Goal: Transaction & Acquisition: Purchase product/service

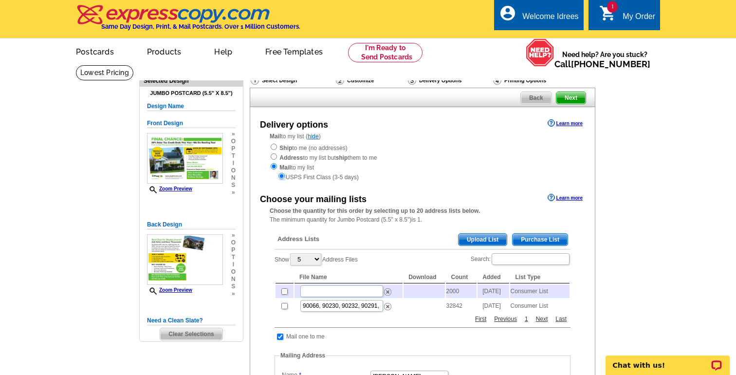
click at [280, 176] on input "radio" at bounding box center [281, 176] width 6 height 6
click at [277, 172] on div "USPS First Class (3-5 days)" at bounding box center [423, 177] width 306 height 10
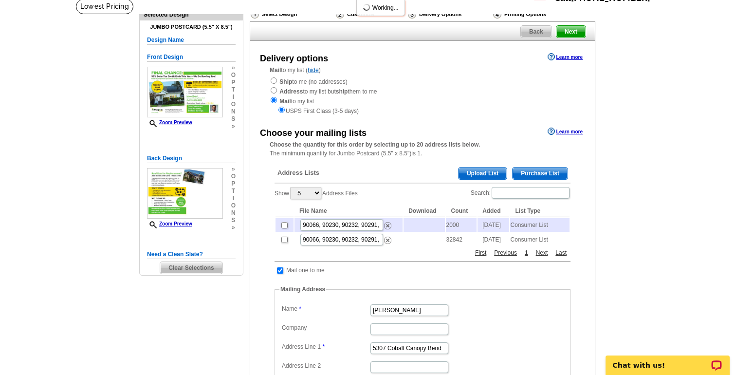
scroll to position [79, 0]
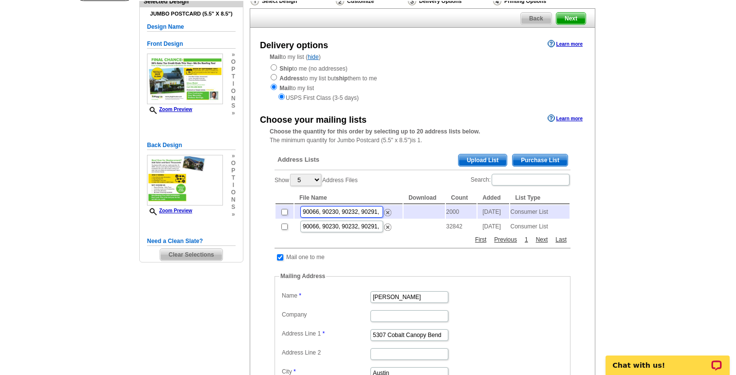
drag, startPoint x: 377, startPoint y: 213, endPoint x: 317, endPoint y: 214, distance: 59.4
click at [317, 214] on input "90066, 90230, 90232, 90291, 90049, 90024, 90064, 90045, 90036, 90042, 90039 - […" at bounding box center [341, 212] width 83 height 12
type input "900, 90049, 90024, 90064, 90045, 90036, 90042, 90039 - [DATE]"
click at [386, 231] on img at bounding box center [387, 226] width 7 height 7
click at [388, 213] on img at bounding box center [387, 212] width 7 height 7
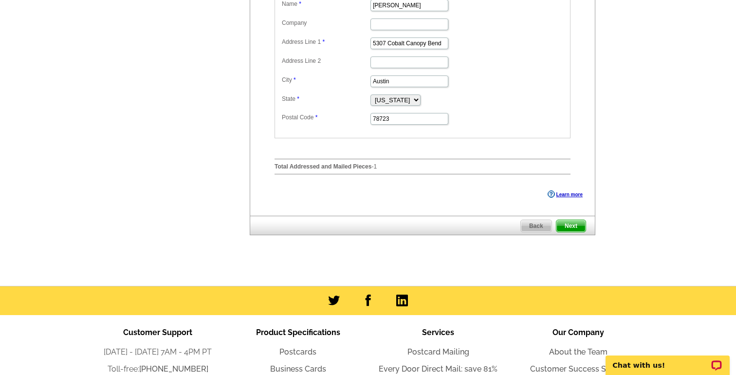
scroll to position [361, 0]
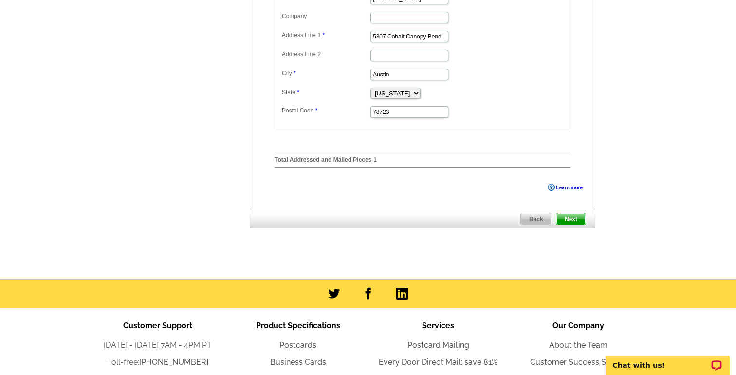
click at [578, 219] on span "Next" at bounding box center [570, 219] width 29 height 12
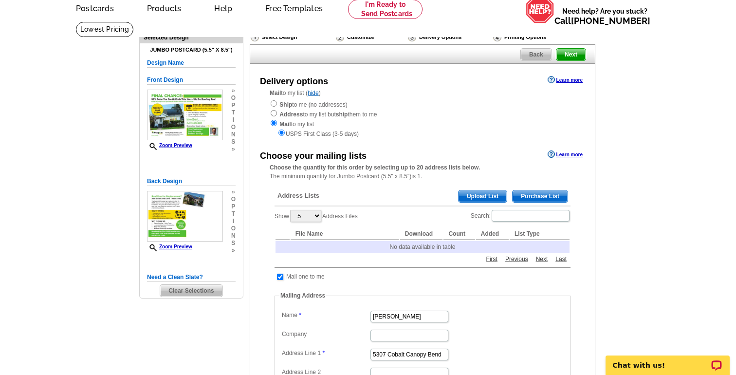
scroll to position [0, 0]
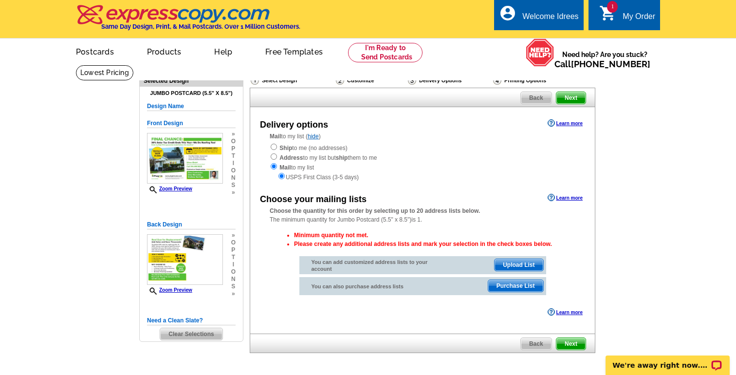
click at [503, 285] on span "Purchase List" at bounding box center [515, 286] width 55 height 12
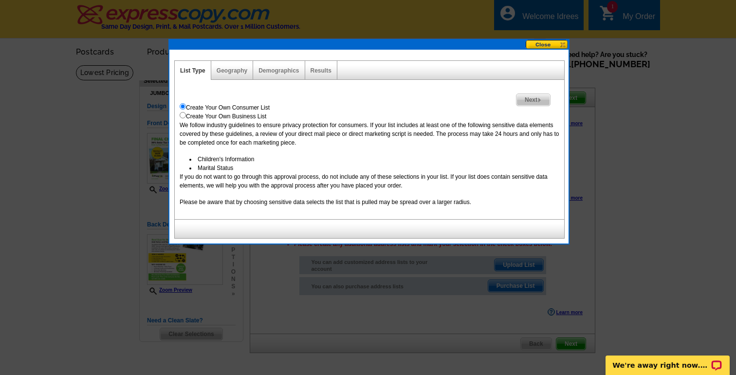
click at [535, 102] on span "Next" at bounding box center [534, 100] width 34 height 12
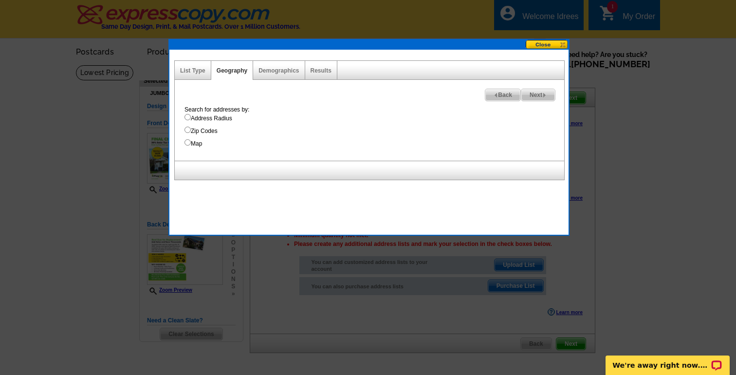
click at [188, 131] on input "Zip Codes" at bounding box center [187, 130] width 6 height 6
radio input "true"
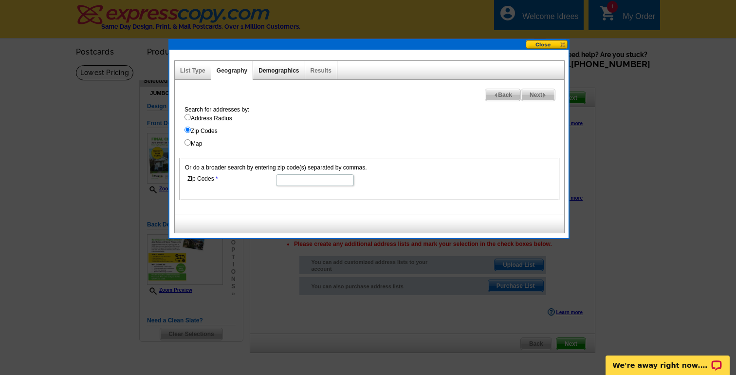
click at [287, 73] on link "Demographics" at bounding box center [278, 70] width 40 height 7
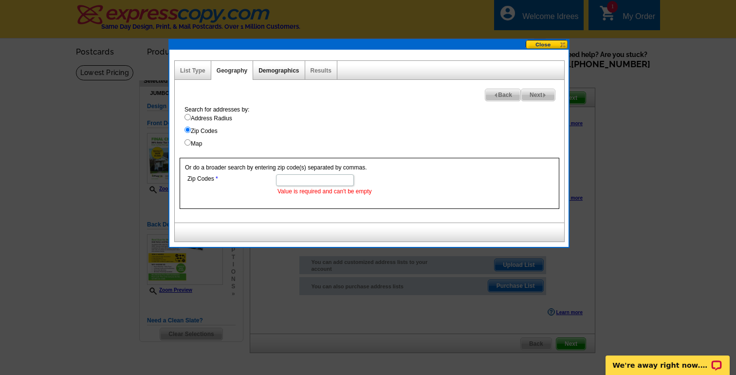
click at [268, 73] on link "Demographics" at bounding box center [278, 70] width 40 height 7
